Goal: Obtain resource: Download file/media

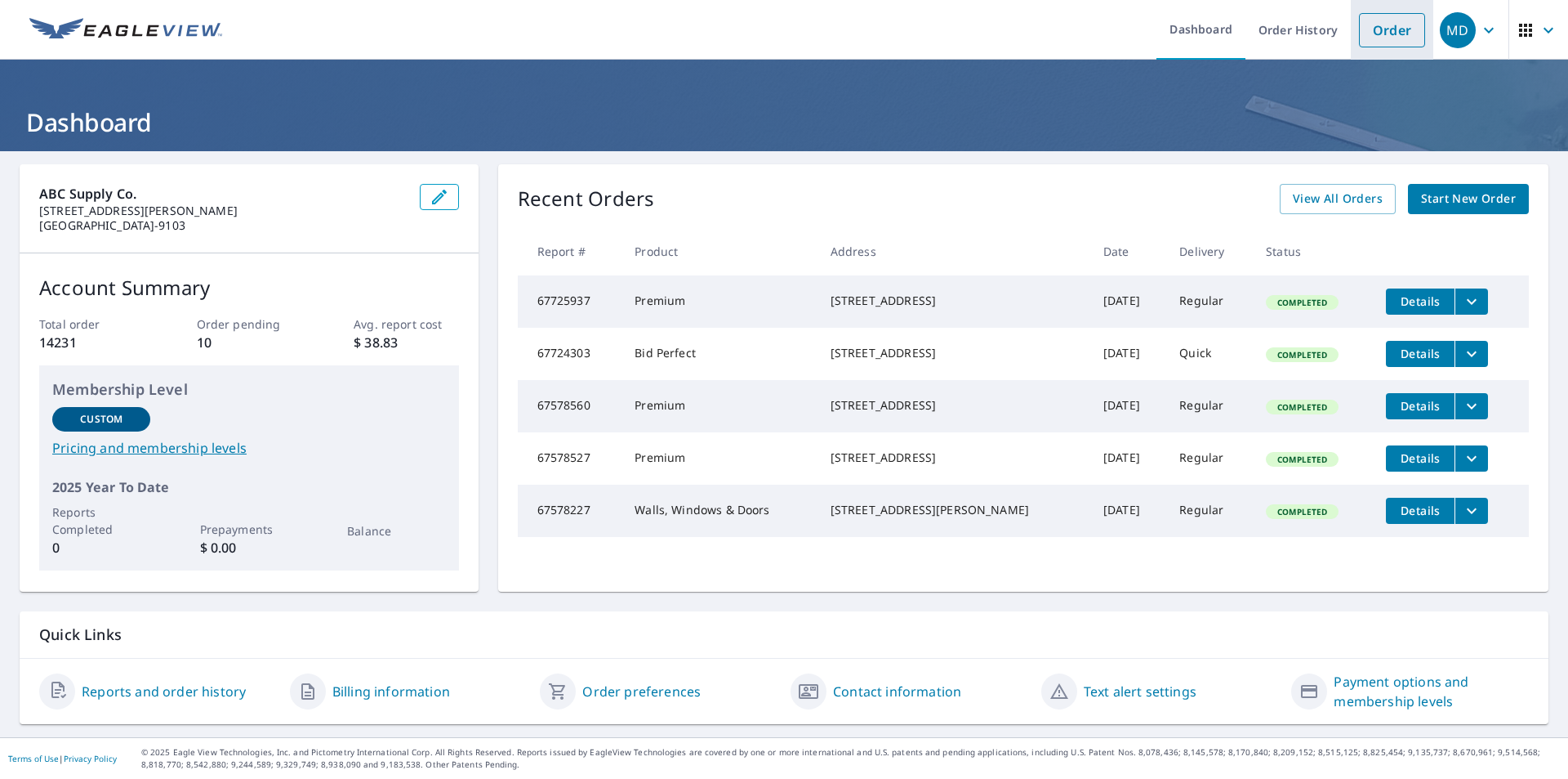
click at [1379, 28] on link "Order" at bounding box center [1392, 30] width 66 height 35
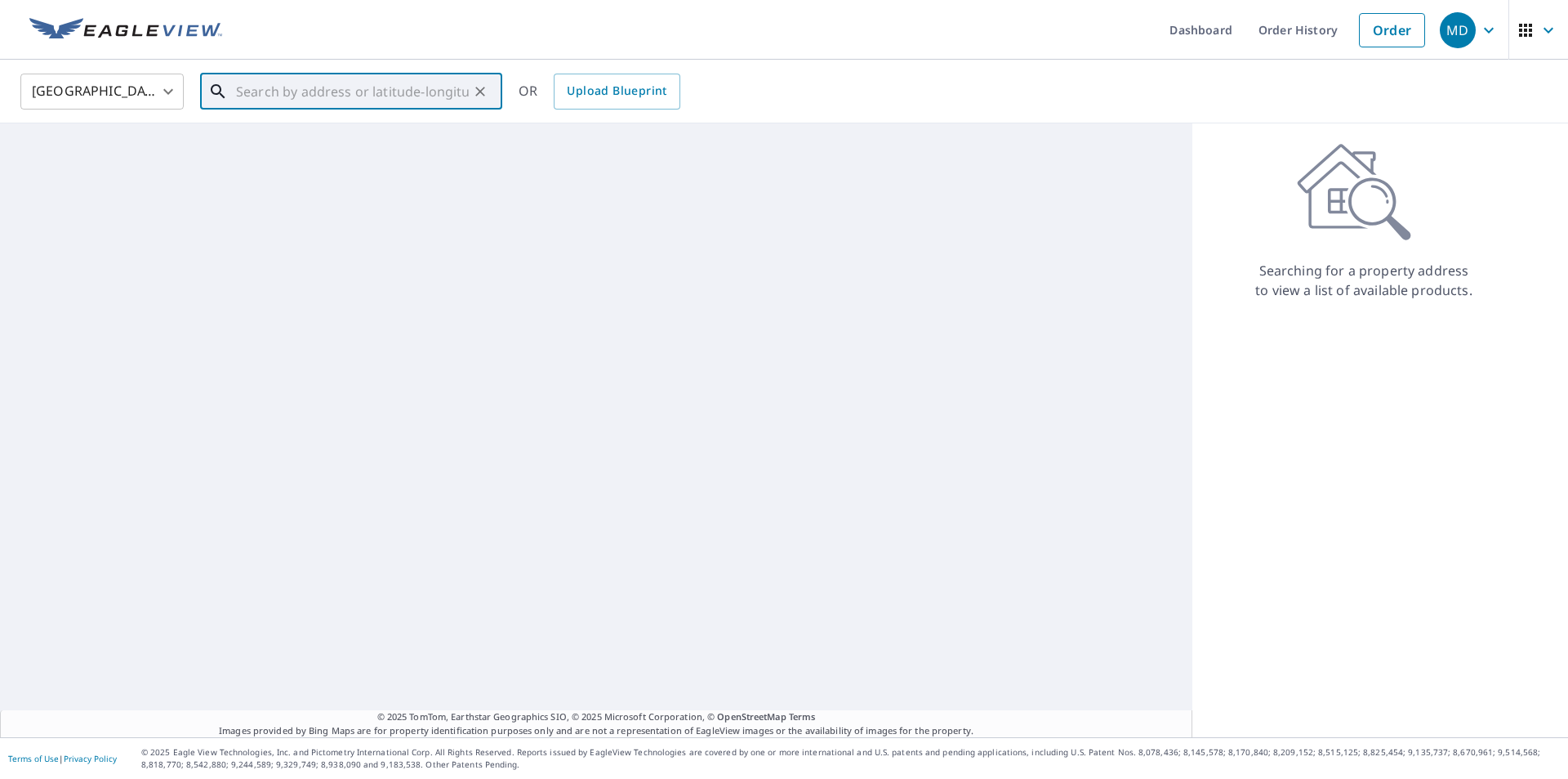
click at [348, 92] on input "text" at bounding box center [352, 92] width 232 height 45
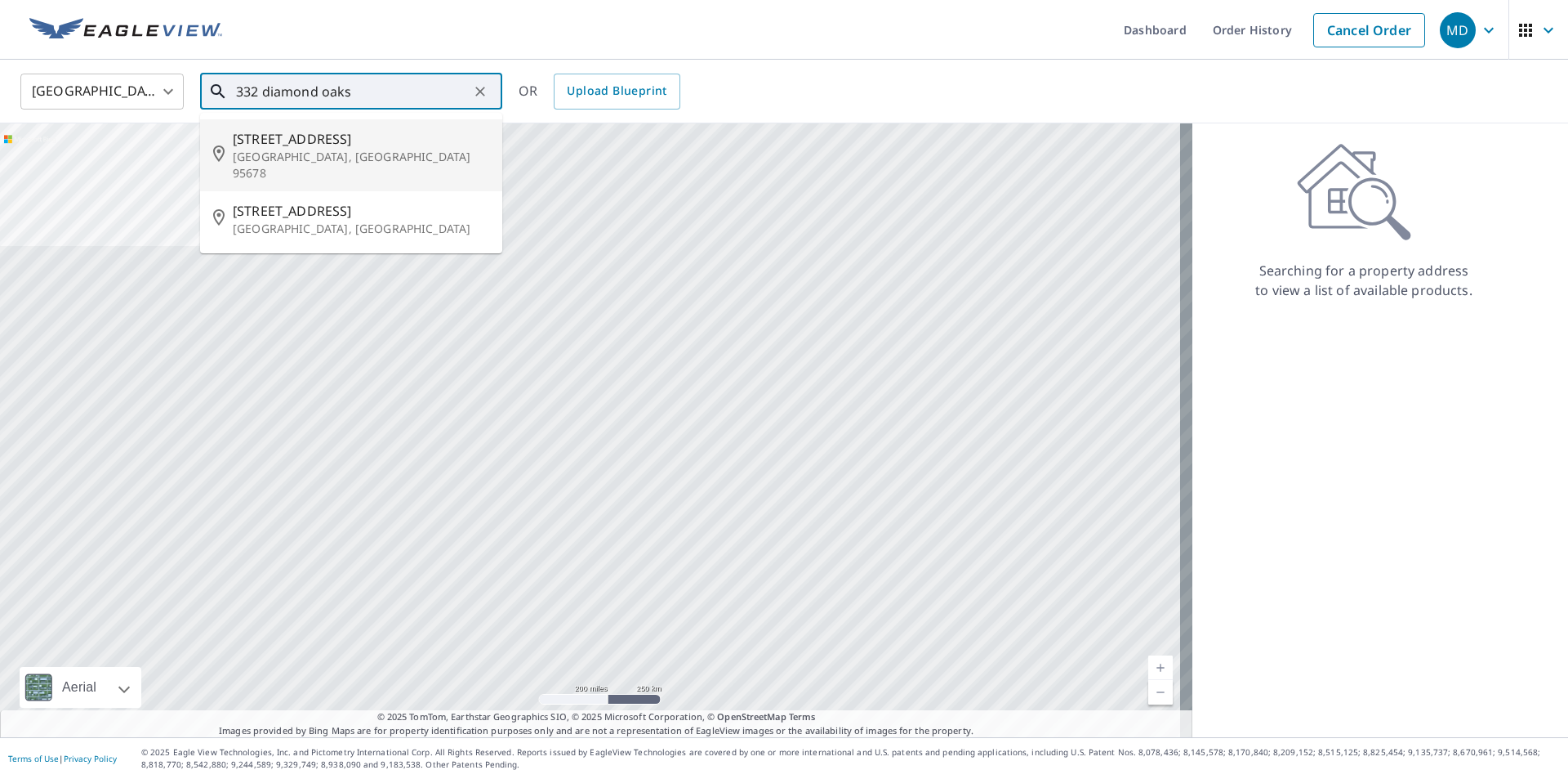
click at [338, 159] on p "[GEOGRAPHIC_DATA], [GEOGRAPHIC_DATA] 95678" at bounding box center [360, 165] width 257 height 33
type input "[STREET_ADDRESS]"
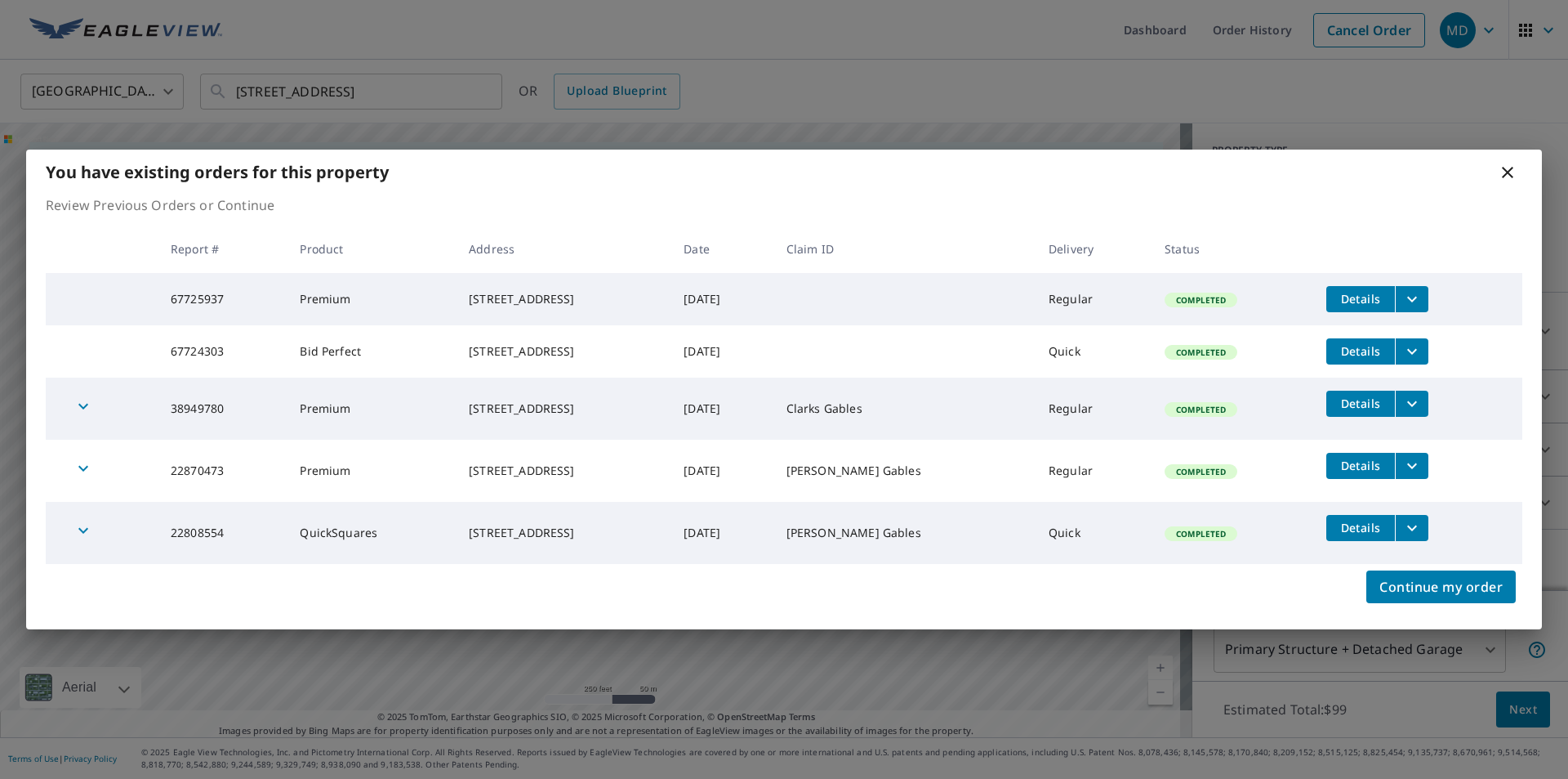
click at [1400, 286] on button "filesDropdownBtn-67725937" at bounding box center [1411, 299] width 34 height 26
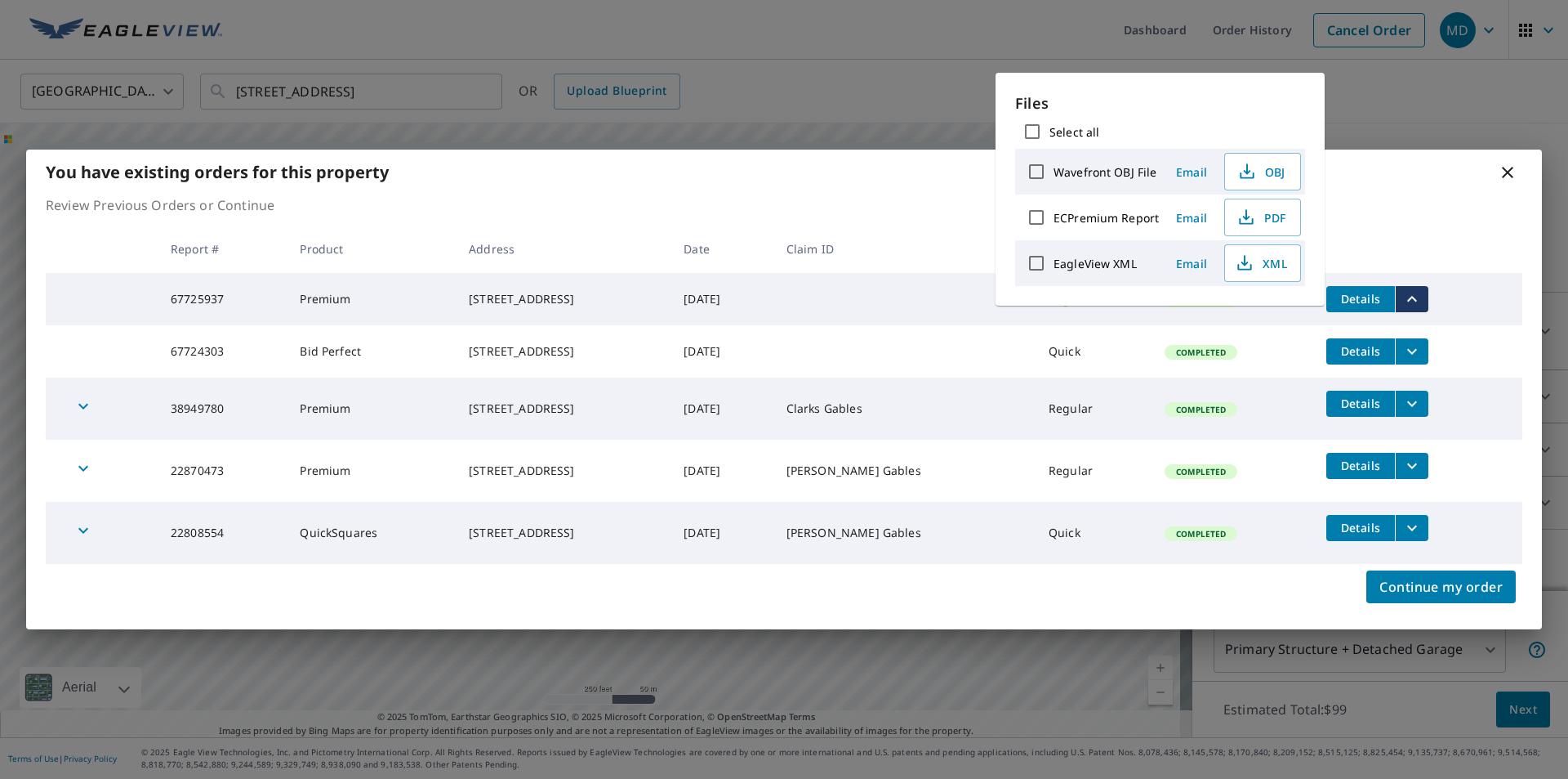
click at [1377, 291] on span "Details" at bounding box center [1360, 298] width 49 height 15
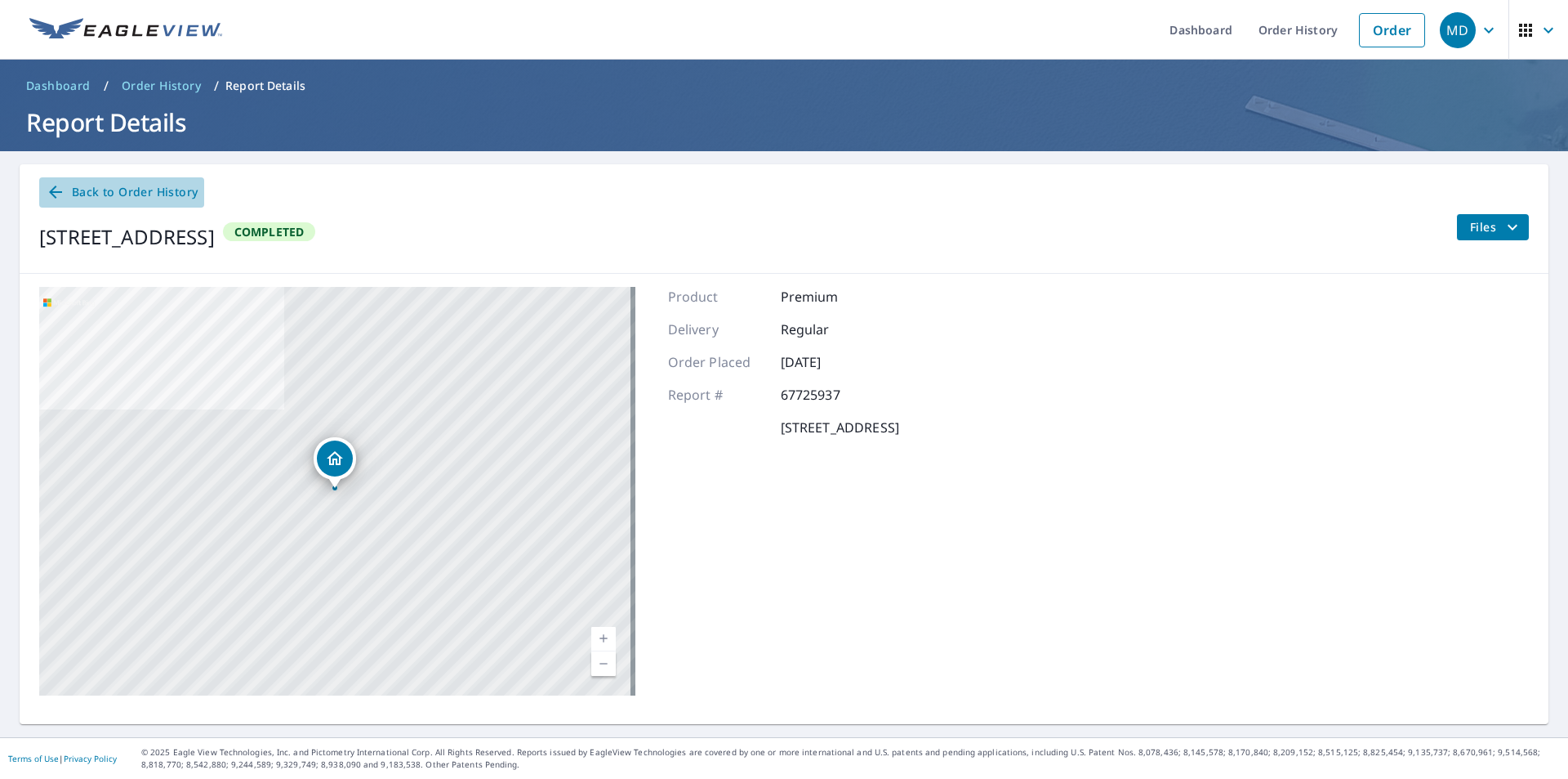
click at [97, 191] on span "Back to Order History" at bounding box center [121, 192] width 152 height 20
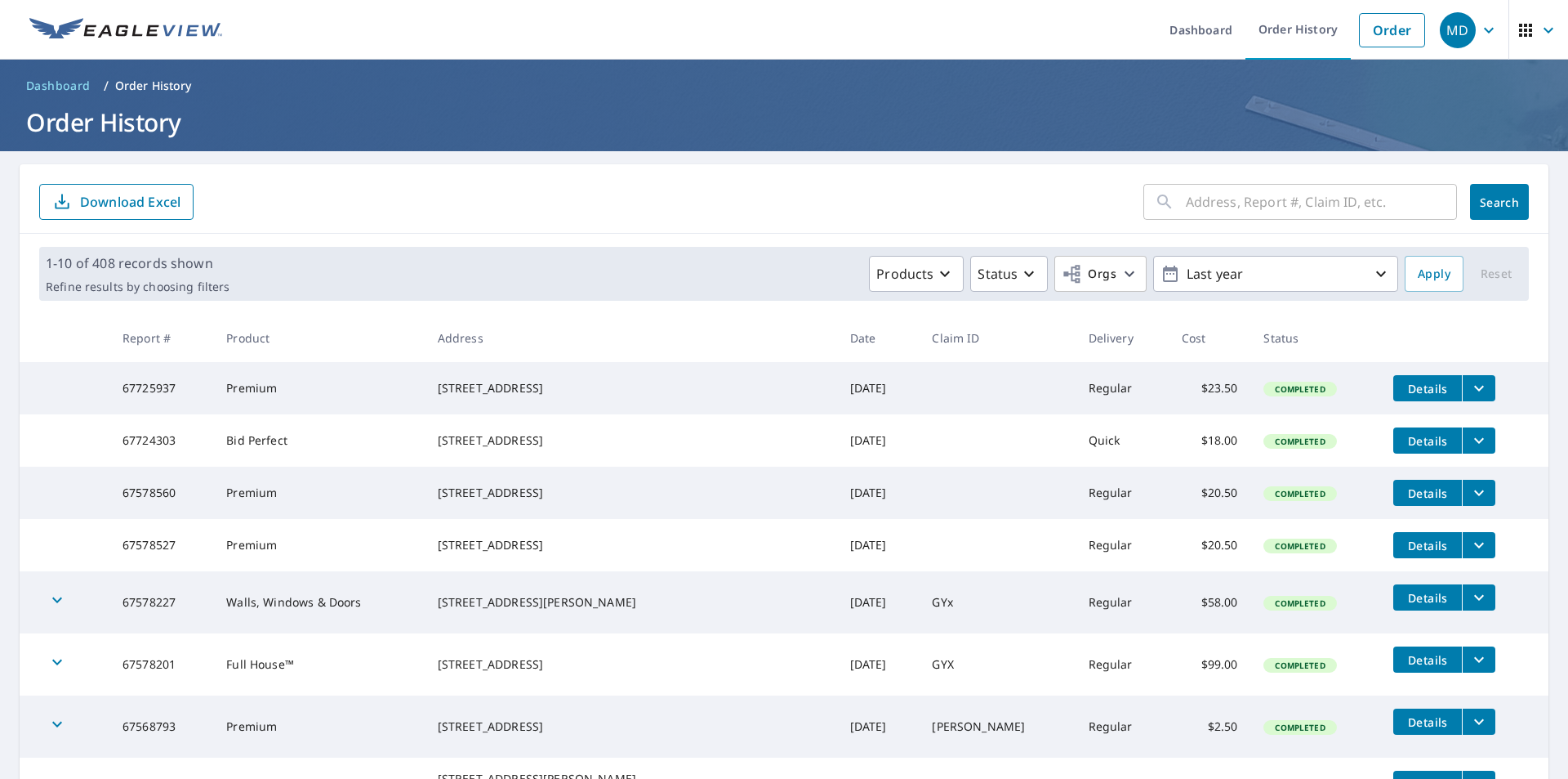
click at [1409, 442] on span "Details" at bounding box center [1427, 440] width 49 height 15
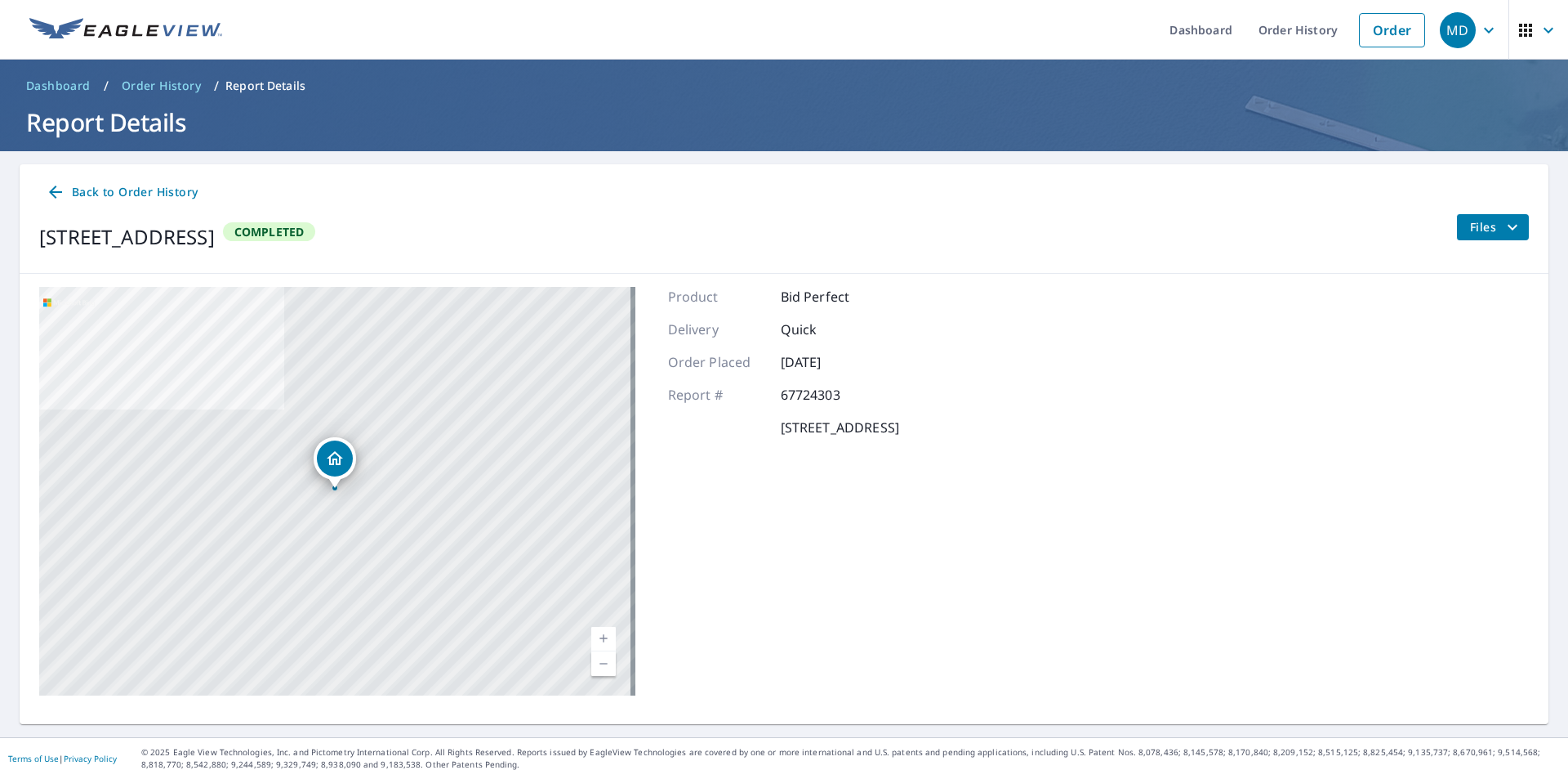
click at [150, 190] on span "Back to Order History" at bounding box center [121, 192] width 152 height 20
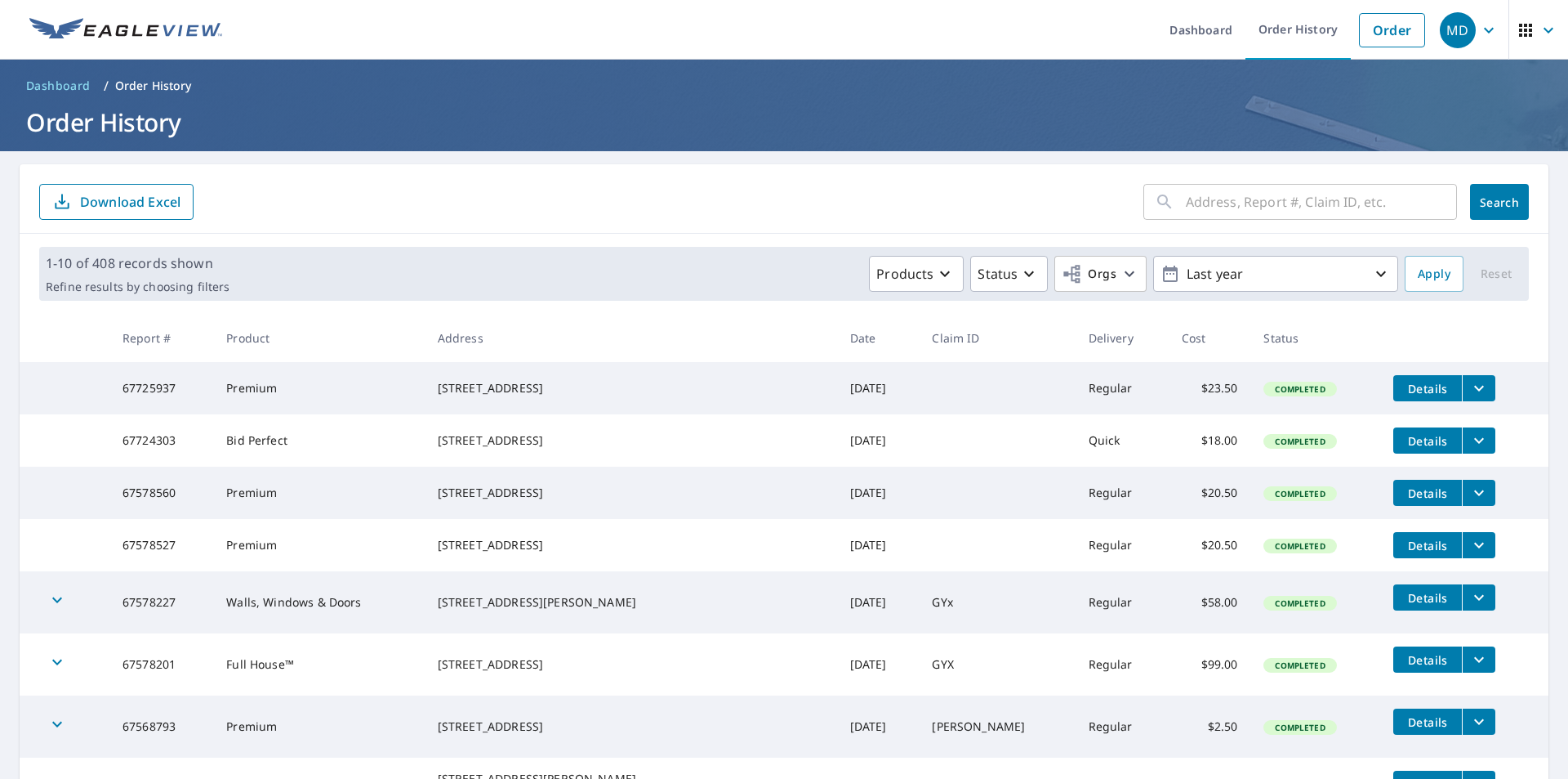
click at [151, 454] on td "67724303" at bounding box center [162, 440] width 103 height 53
click at [1469, 450] on icon "filesDropdownBtn-67724303" at bounding box center [1479, 440] width 20 height 20
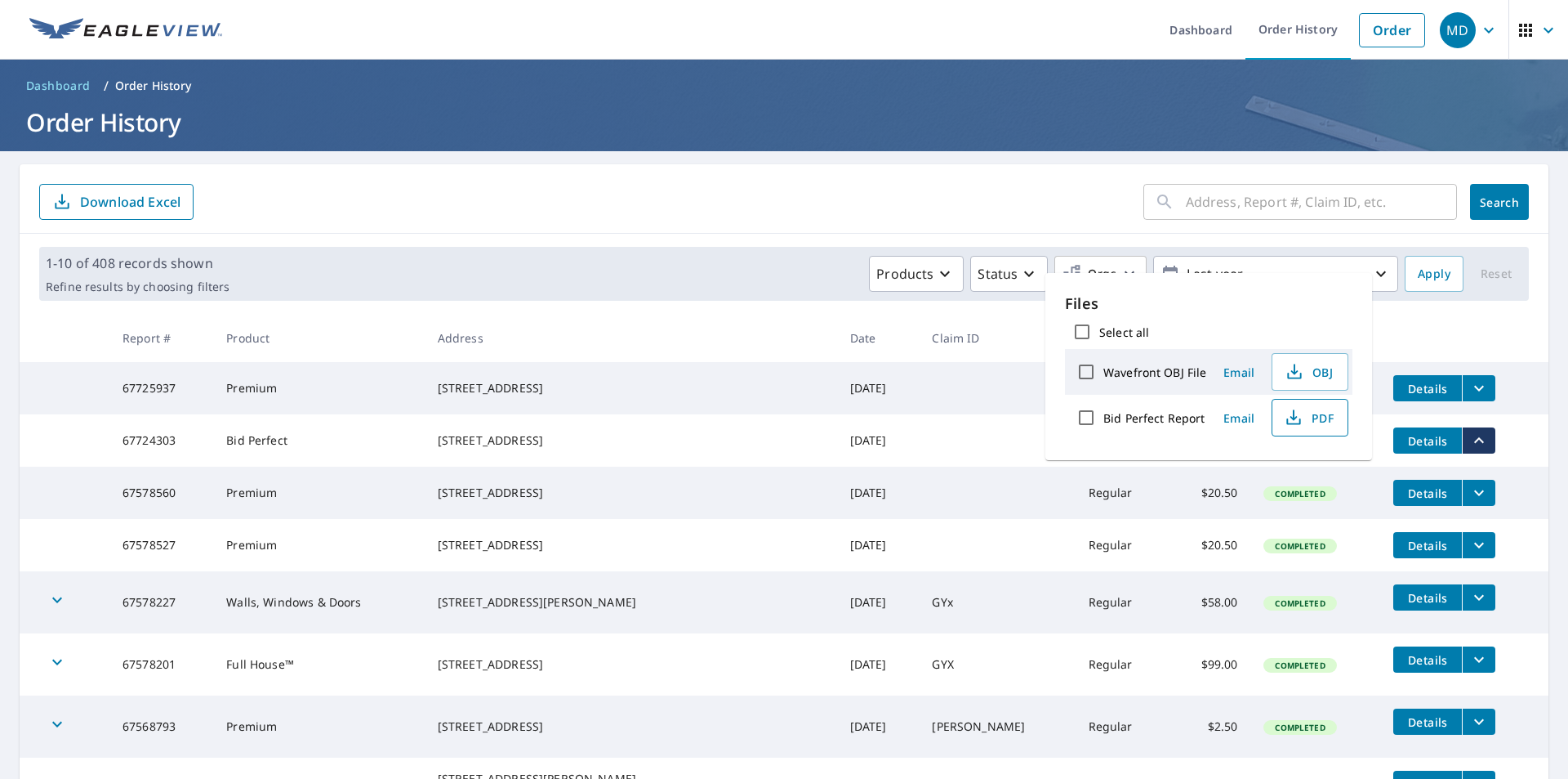
click at [1310, 410] on span "PDF" at bounding box center [1308, 418] width 53 height 20
